Goal: Complete application form

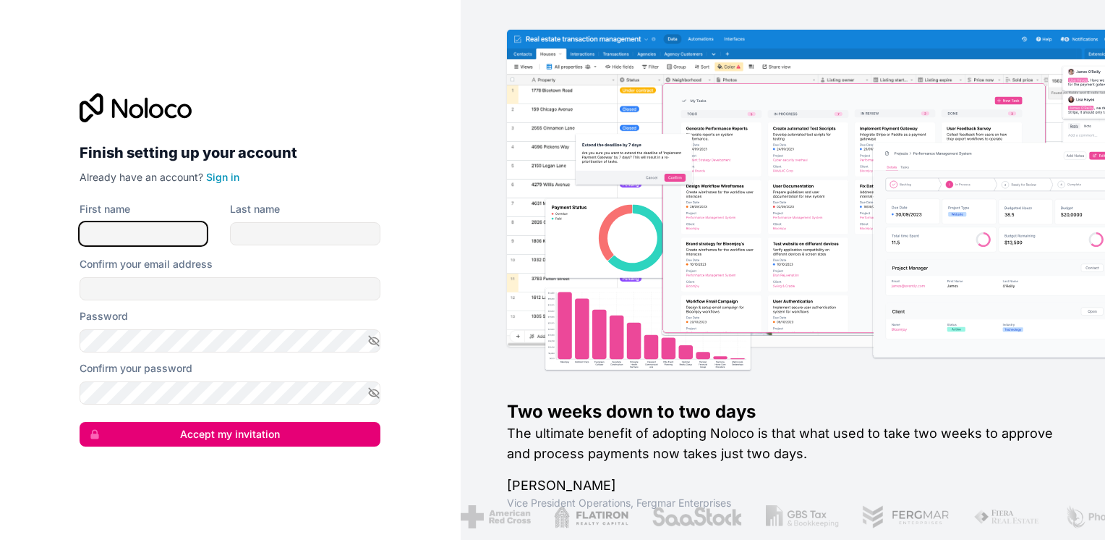
click at [133, 230] on input "First name" at bounding box center [143, 233] width 127 height 23
click at [114, 230] on input "First name" at bounding box center [143, 233] width 127 height 23
